Goal: Find specific page/section: Find specific page/section

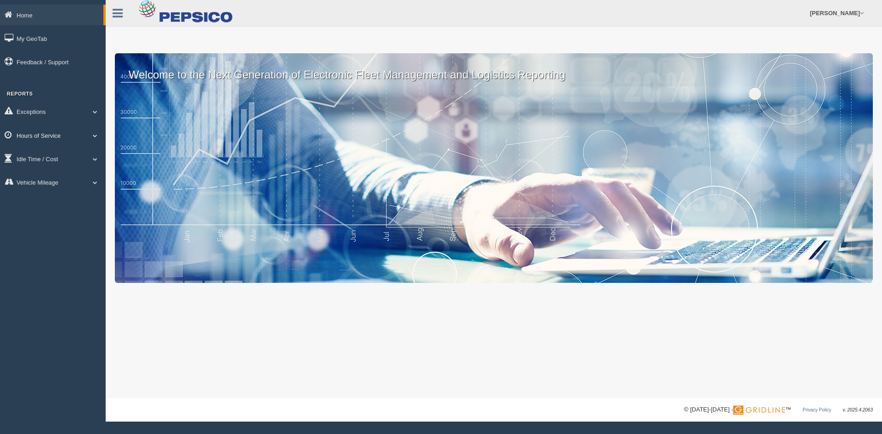
click at [95, 134] on span at bounding box center [95, 135] width 12 height 5
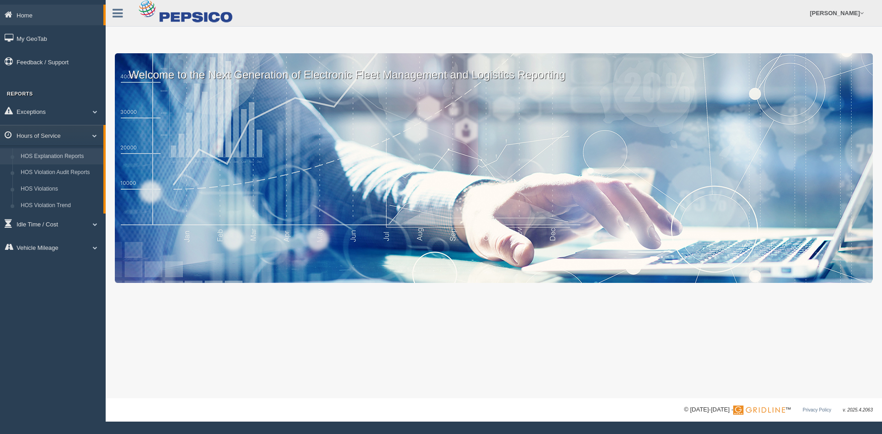
click at [76, 156] on link "HOS Explanation Reports" at bounding box center [60, 156] width 87 height 17
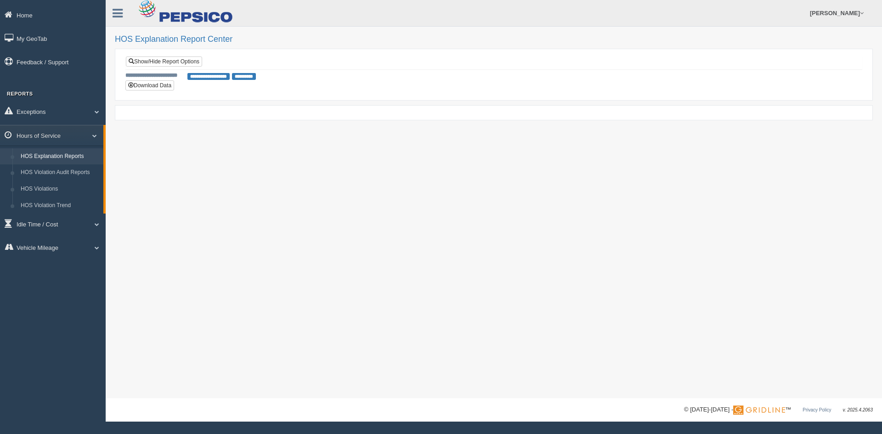
click at [79, 155] on link "HOS Explanation Reports" at bounding box center [60, 156] width 87 height 17
